Goal: Task Accomplishment & Management: Manage account settings

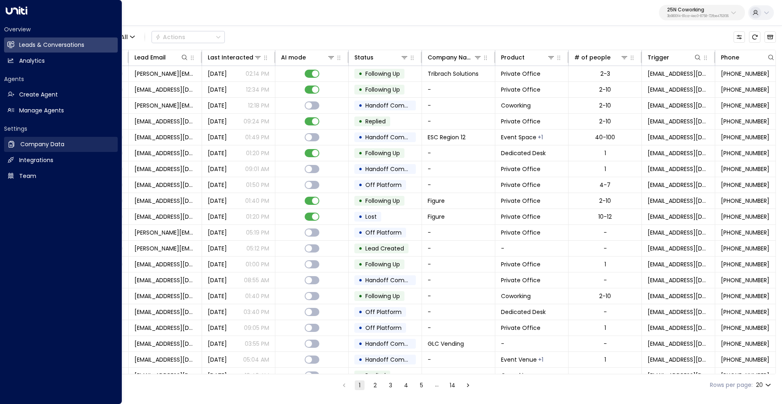
click at [49, 143] on h2 "Company Data" at bounding box center [42, 144] width 44 height 9
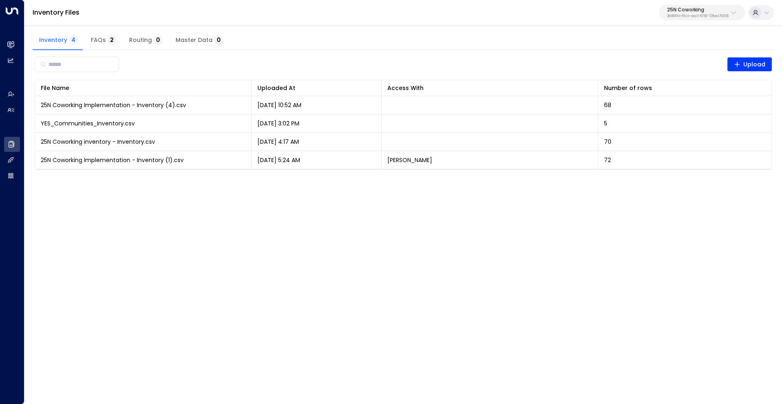
click at [685, 15] on p "3b9800f4-81ca-4ec0-8758-72fbe4763f36" at bounding box center [699, 16] width 62 height 3
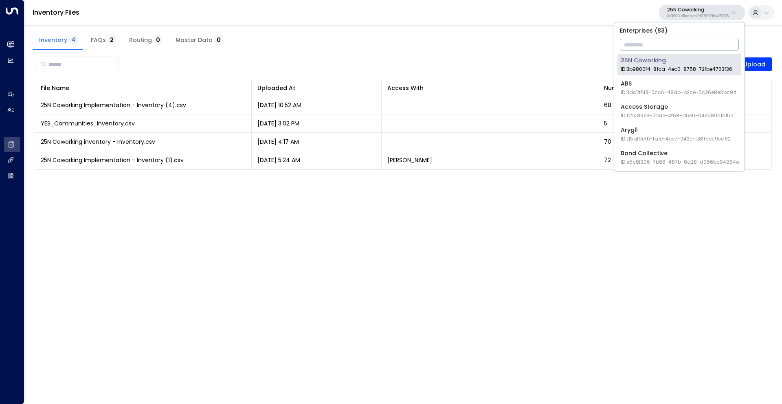
click at [648, 47] on input "text" at bounding box center [679, 44] width 119 height 15
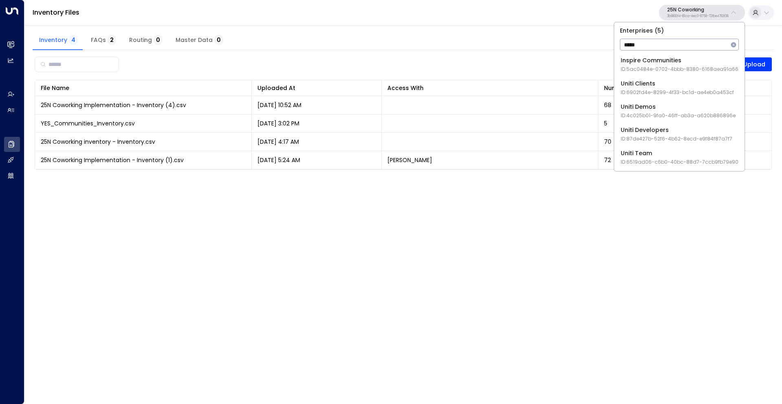
type input "*****"
click at [648, 110] on div "Uniti Demos ID: 4c025b01-9fa0-46ff-ab3a-a620b886896e" at bounding box center [678, 111] width 115 height 17
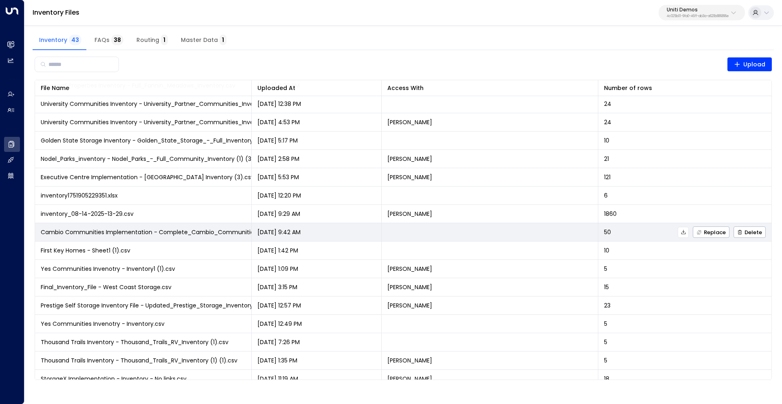
scroll to position [287, 0]
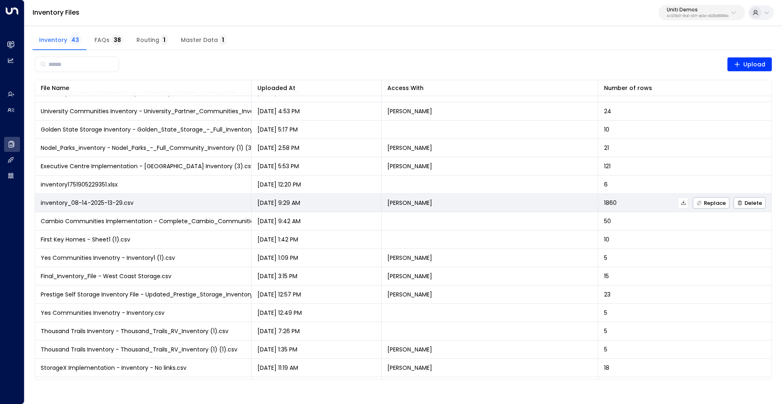
click at [682, 205] on icon at bounding box center [683, 203] width 4 height 4
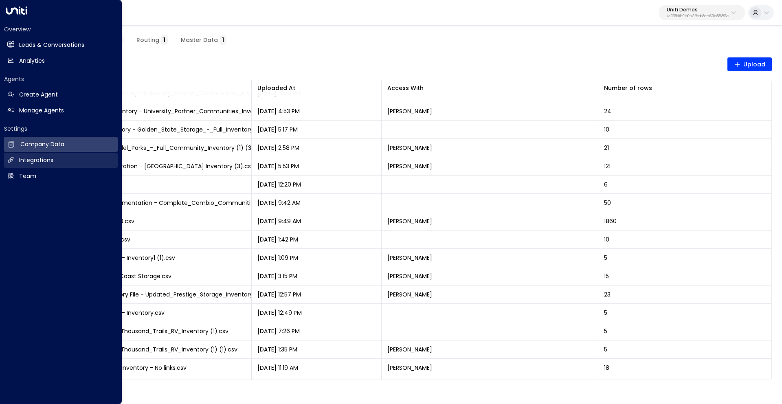
click at [51, 163] on h2 "Integrations" at bounding box center [36, 160] width 34 height 9
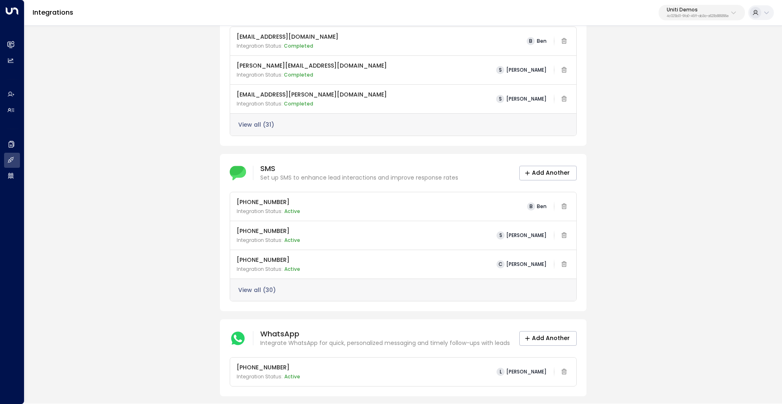
scroll to position [98, 0]
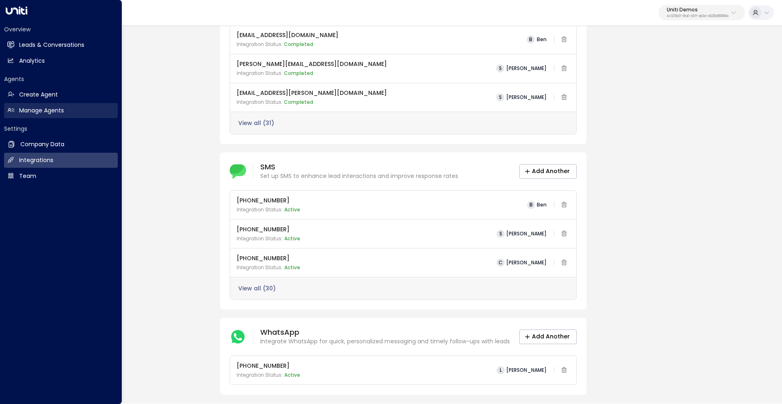
click at [51, 108] on h2 "Manage Agents" at bounding box center [41, 110] width 45 height 9
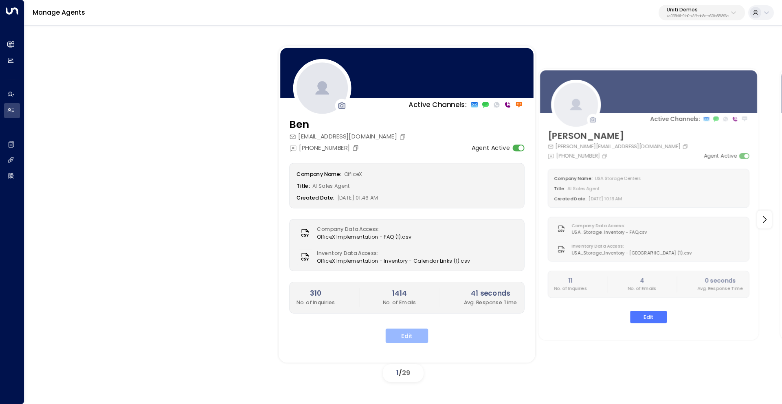
click at [419, 332] on button "Edit" at bounding box center [407, 335] width 43 height 15
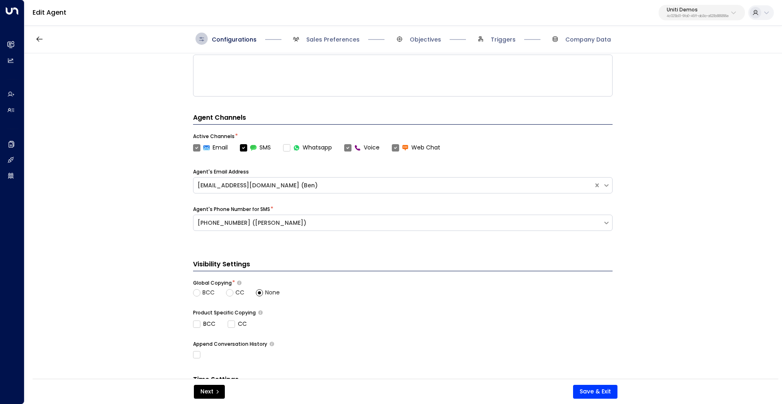
scroll to position [155, 0]
click at [315, 223] on div "[PHONE_NUMBER] ([PERSON_NAME])" at bounding box center [398, 222] width 401 height 9
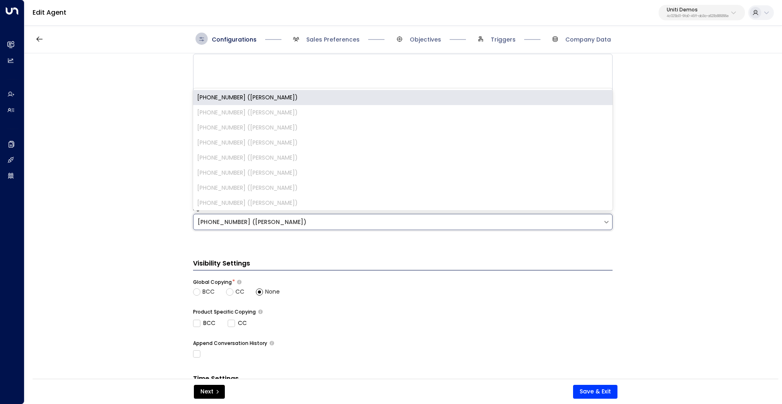
scroll to position [155, 0]
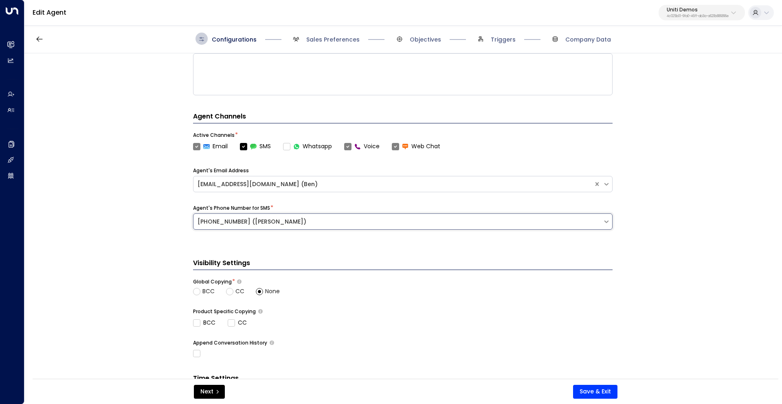
click at [311, 223] on div "[PHONE_NUMBER] ([PERSON_NAME])" at bounding box center [398, 222] width 401 height 9
click at [385, 231] on div "Agent's Phone Number for SMS * [PHONE_NUMBER] ([PERSON_NAME])" at bounding box center [403, 223] width 420 height 37
click at [286, 220] on div "[PHONE_NUMBER] ([PERSON_NAME])" at bounding box center [398, 222] width 401 height 9
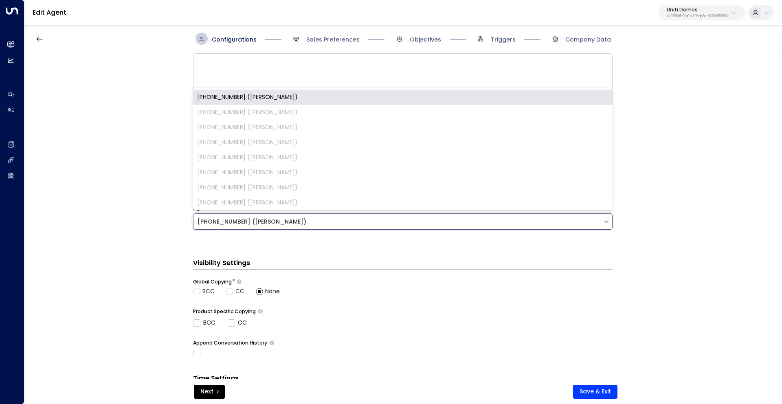
click at [152, 213] on div "Basic Set Up Agent Name * *** Agent Gender [DEMOGRAPHIC_DATA] Sector * Workspac…" at bounding box center [402, 218] width 757 height 331
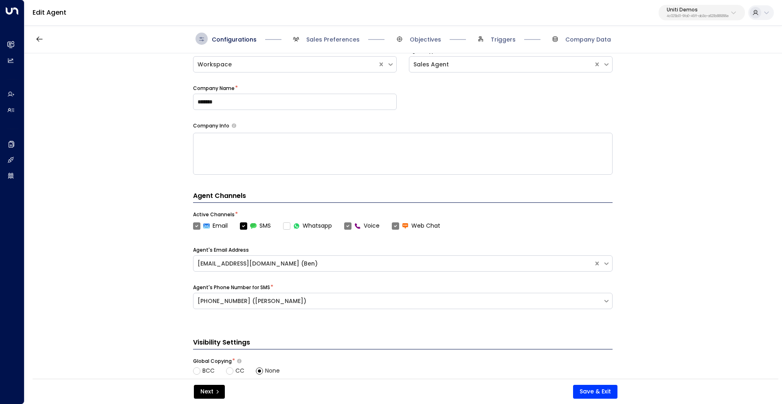
scroll to position [86, 0]
